Goal: Information Seeking & Learning: Learn about a topic

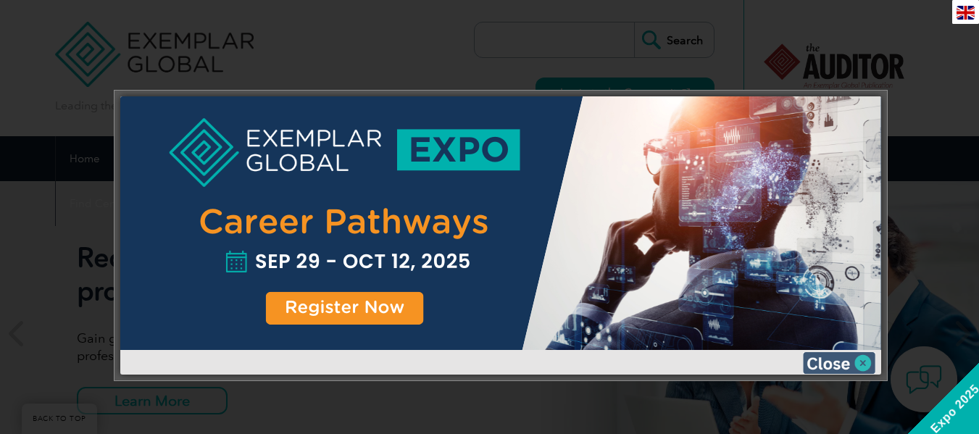
scroll to position [176, 0]
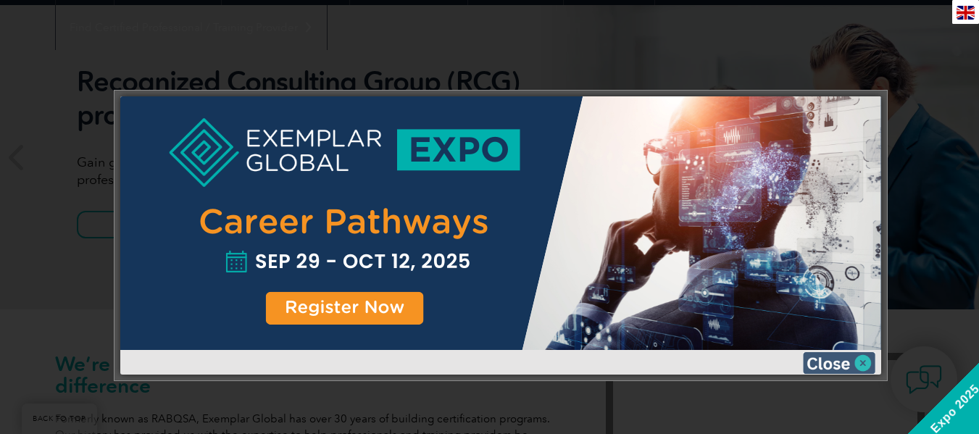
click at [827, 366] on img at bounding box center [839, 363] width 72 height 22
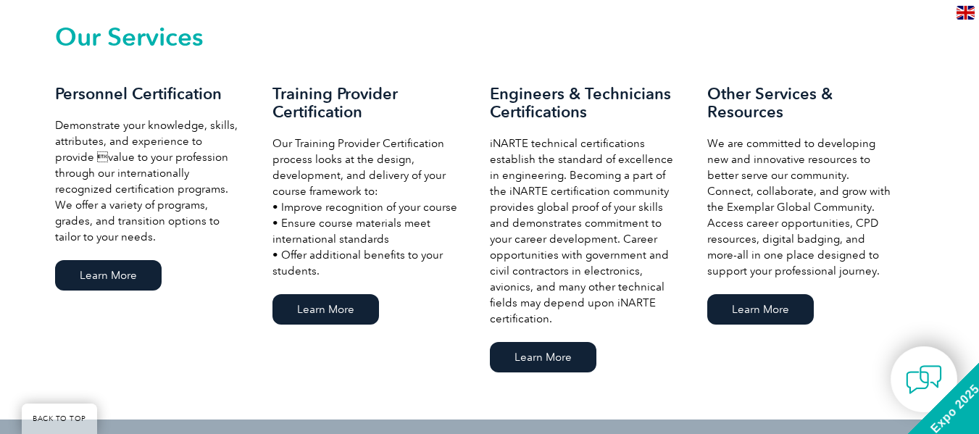
scroll to position [1021, 0]
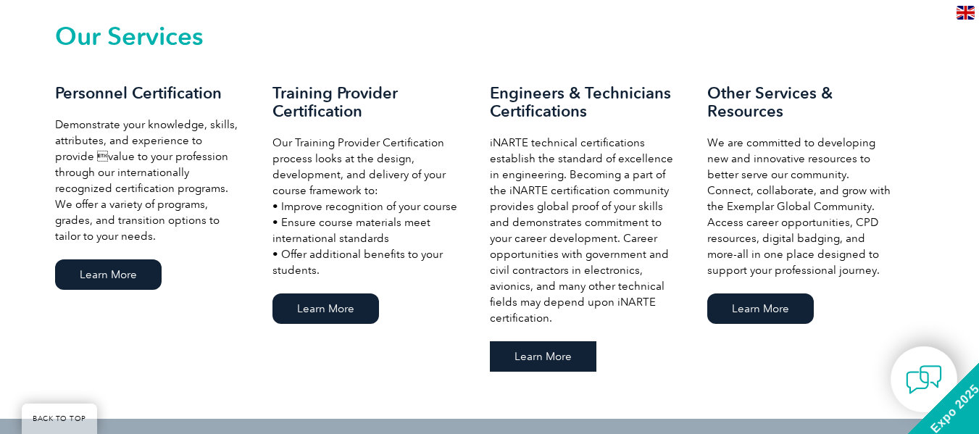
click at [553, 365] on link "Learn More" at bounding box center [543, 356] width 107 height 30
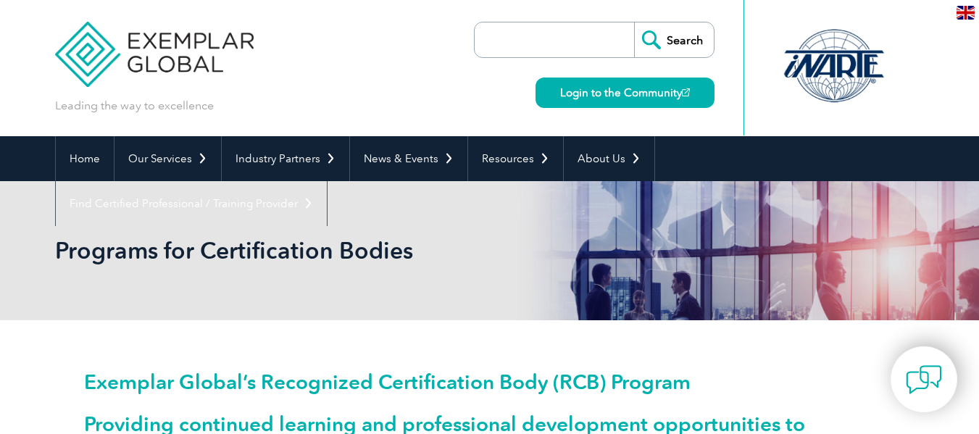
click at [539, 49] on input "search" at bounding box center [558, 39] width 152 height 35
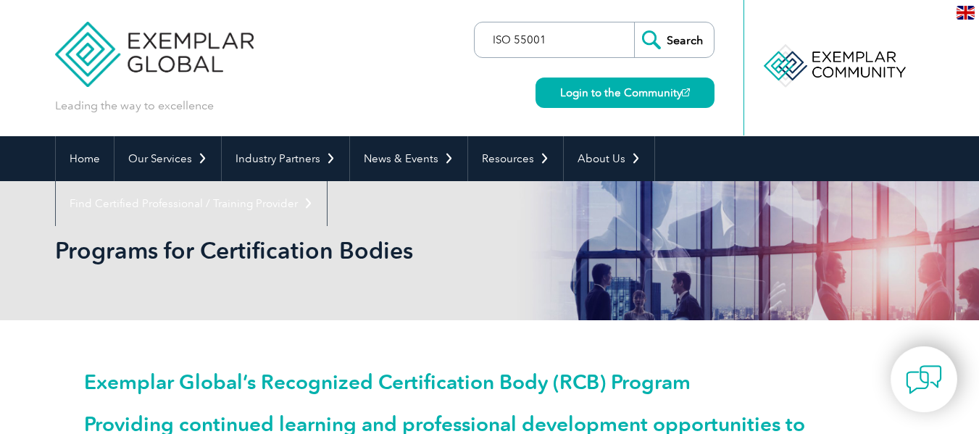
type input "ISO 55001"
click at [687, 59] on div "Login to the Community" at bounding box center [622, 83] width 186 height 50
click at [683, 52] on input "Search" at bounding box center [674, 39] width 80 height 35
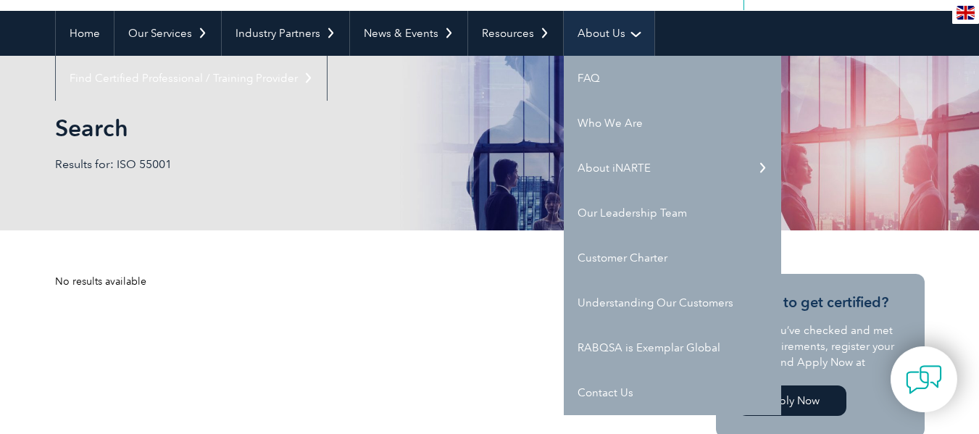
scroll to position [132, 0]
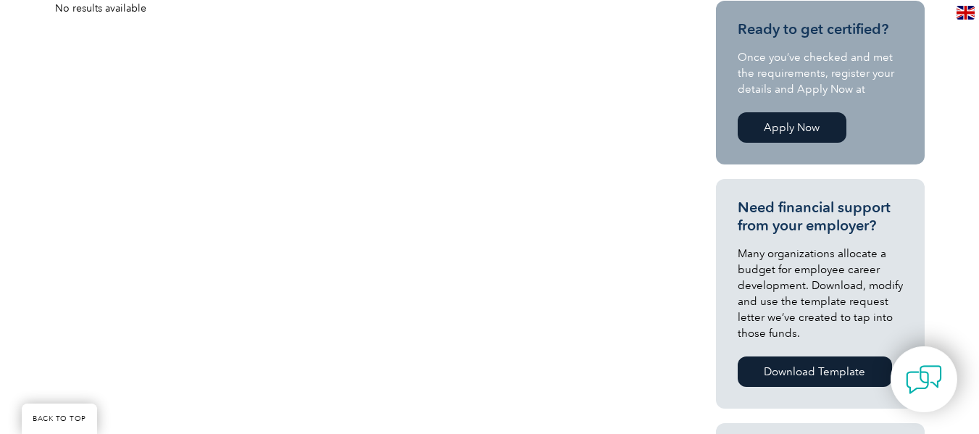
scroll to position [0, 0]
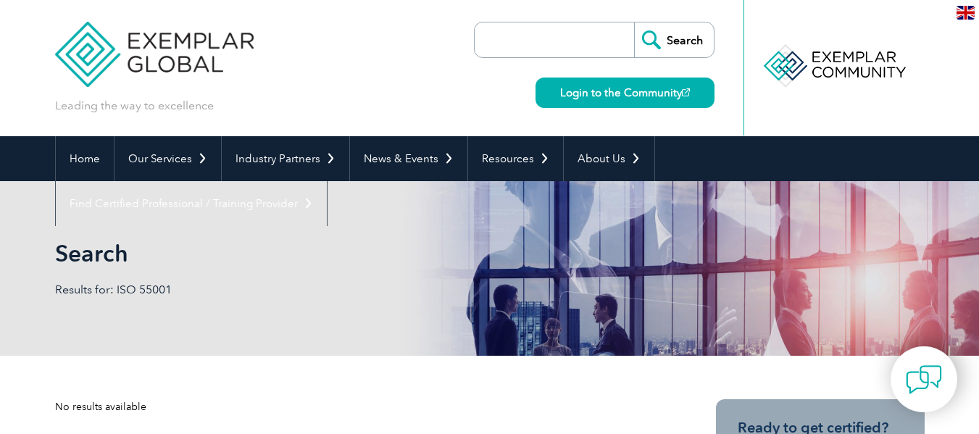
click at [560, 45] on input "search" at bounding box center [558, 39] width 152 height 35
type input "55001"
click at [634, 22] on input "Search" at bounding box center [674, 39] width 80 height 35
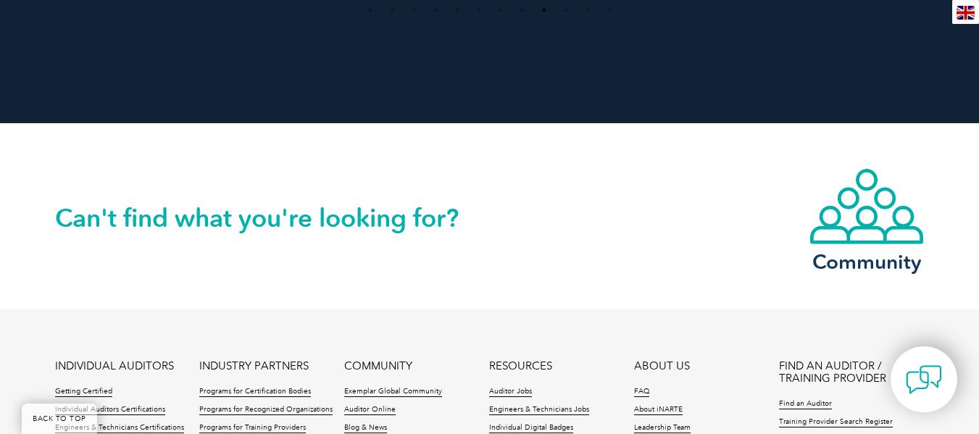
scroll to position [3538, 0]
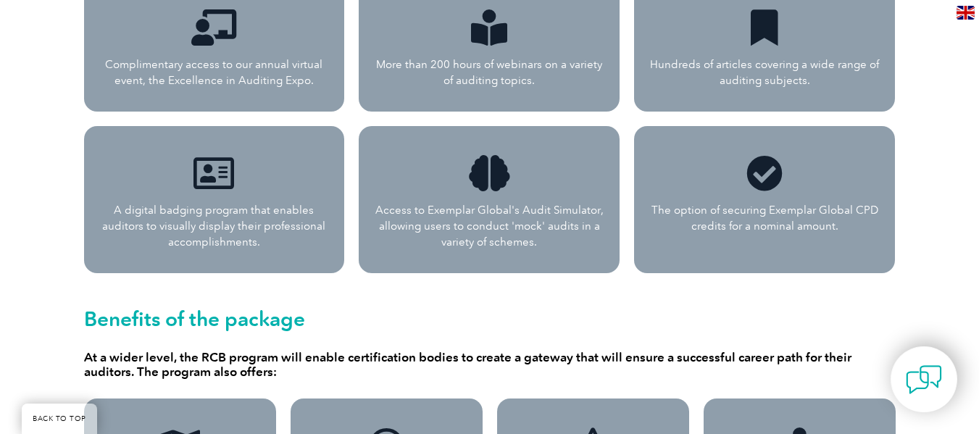
scroll to position [1019, 0]
